Goal: Task Accomplishment & Management: Use online tool/utility

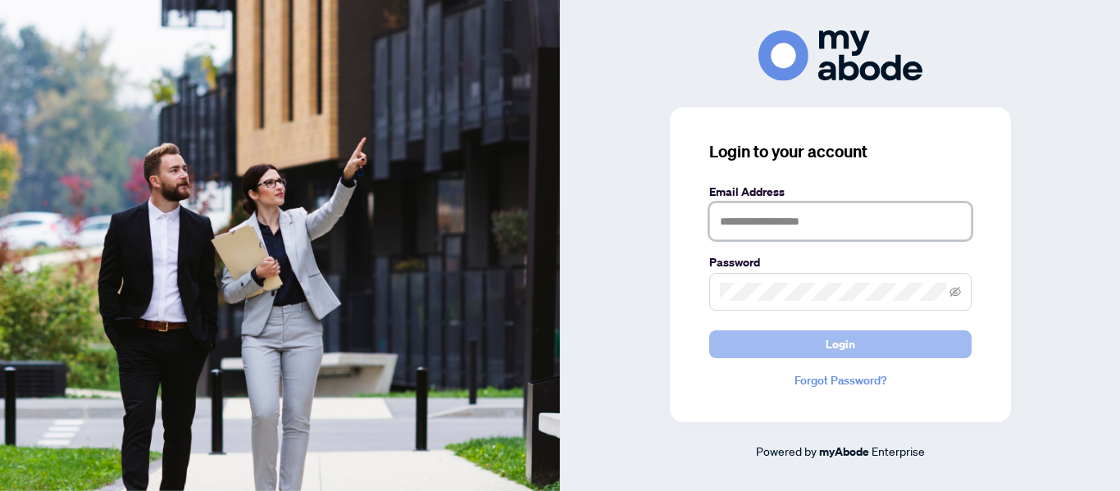
type input "**********"
click at [849, 345] on span "Login" at bounding box center [841, 344] width 30 height 26
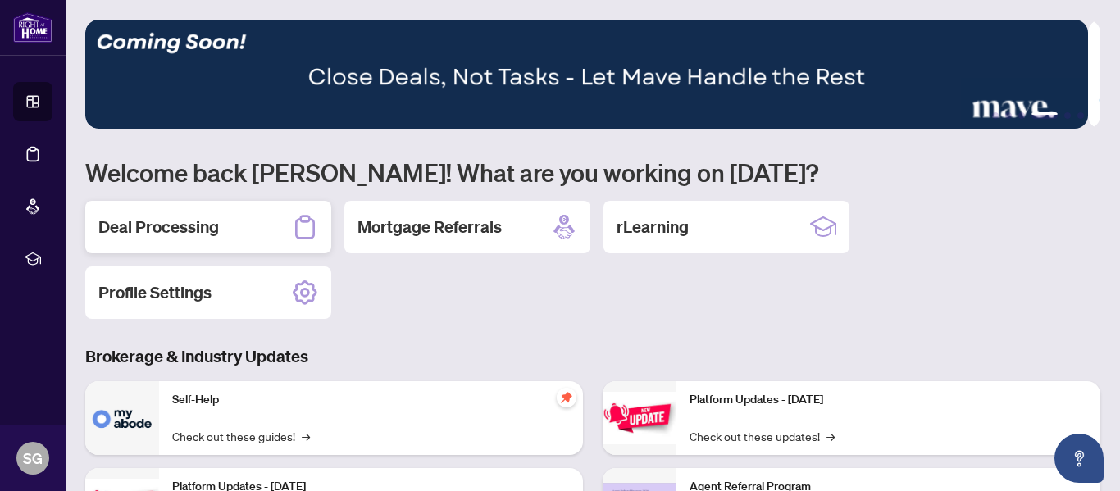
click at [180, 226] on h2 "Deal Processing" at bounding box center [158, 227] width 121 height 23
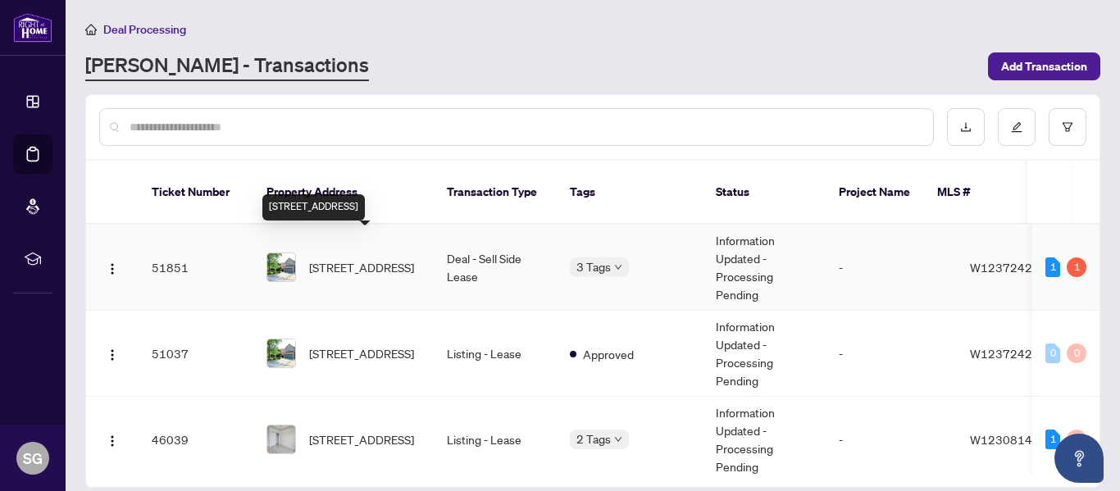
click at [344, 258] on span "6 Marine Dr, Brampton, Ontario L6R 2H6, Canada" at bounding box center [361, 267] width 105 height 18
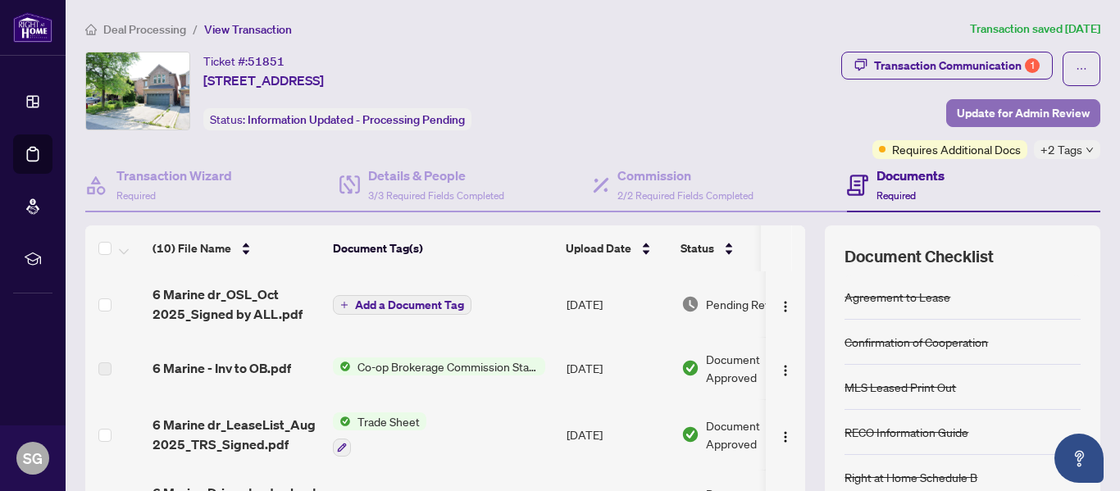
click at [1023, 118] on span "Update for Admin Review" at bounding box center [1023, 113] width 133 height 26
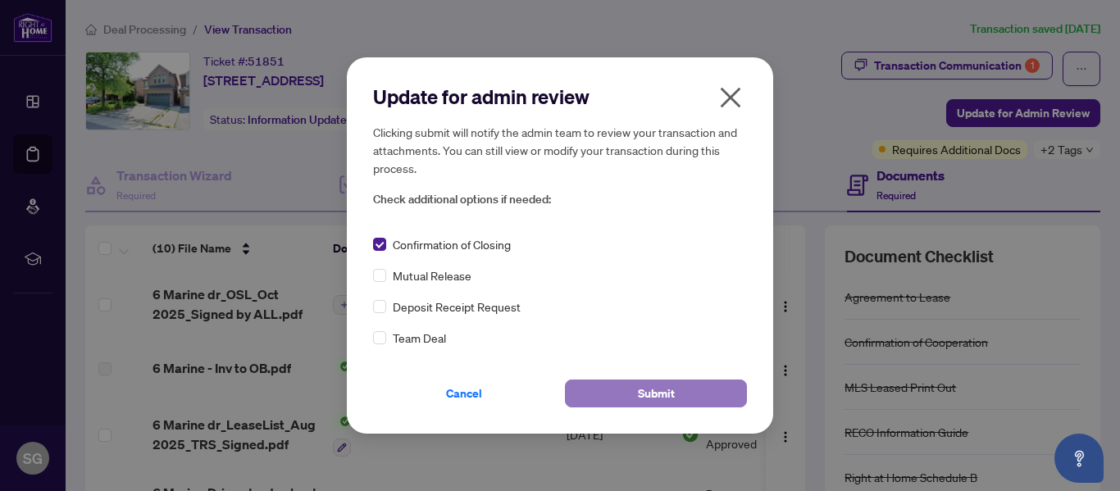
click at [656, 394] on span "Submit" at bounding box center [656, 393] width 37 height 26
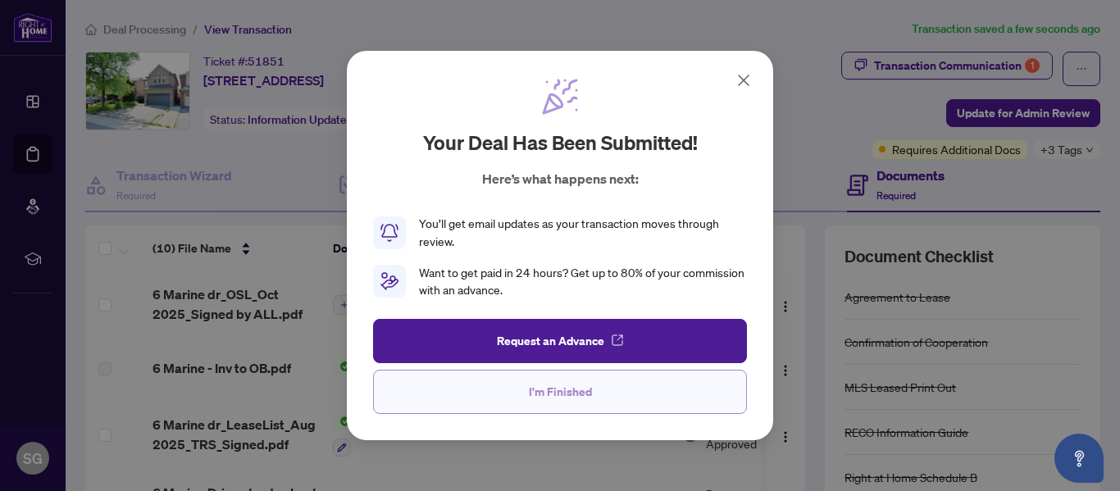
click at [574, 396] on span "I'm Finished" at bounding box center [560, 392] width 63 height 26
